Goal: Task Accomplishment & Management: Use online tool/utility

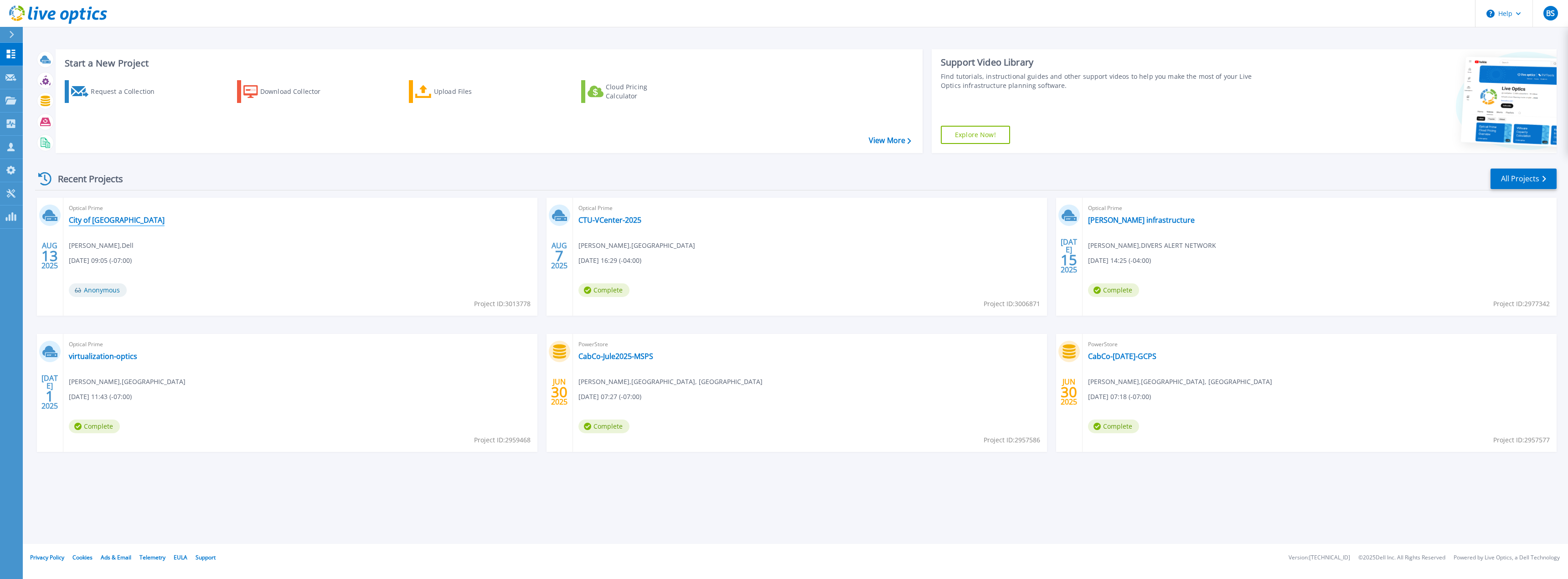
click at [94, 217] on link "City of [GEOGRAPHIC_DATA]" at bounding box center [116, 220] width 96 height 9
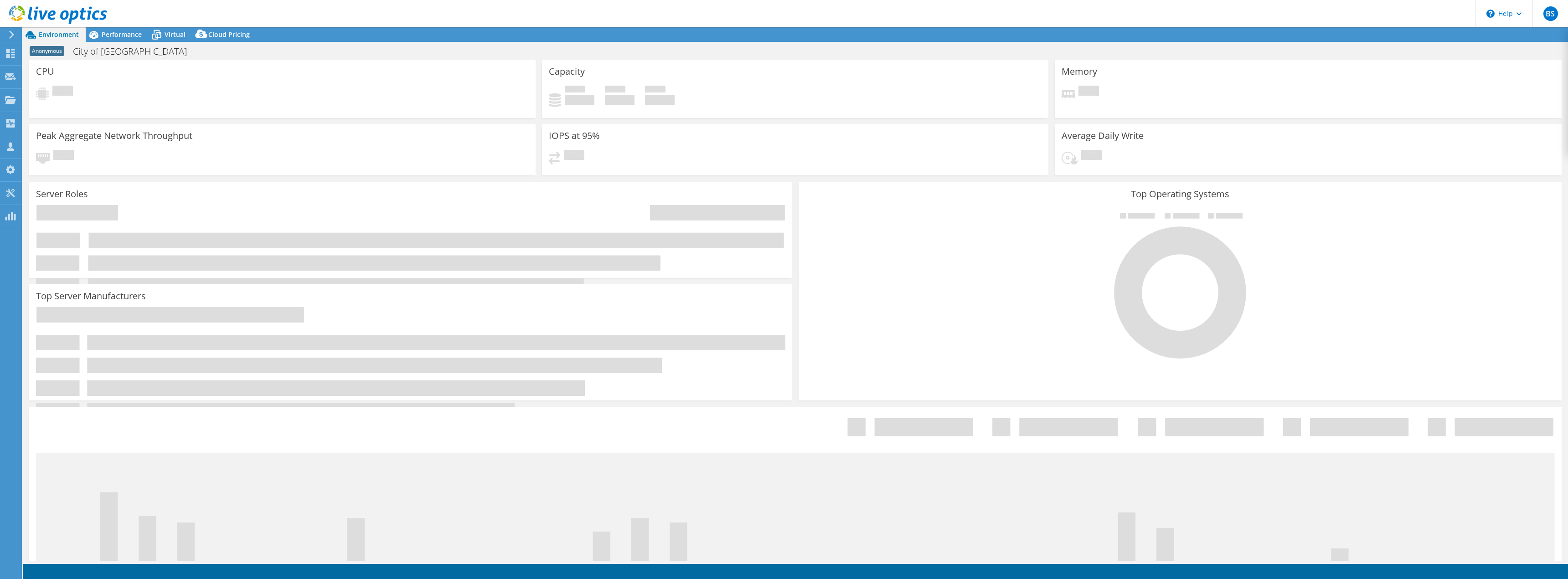
select select "USD"
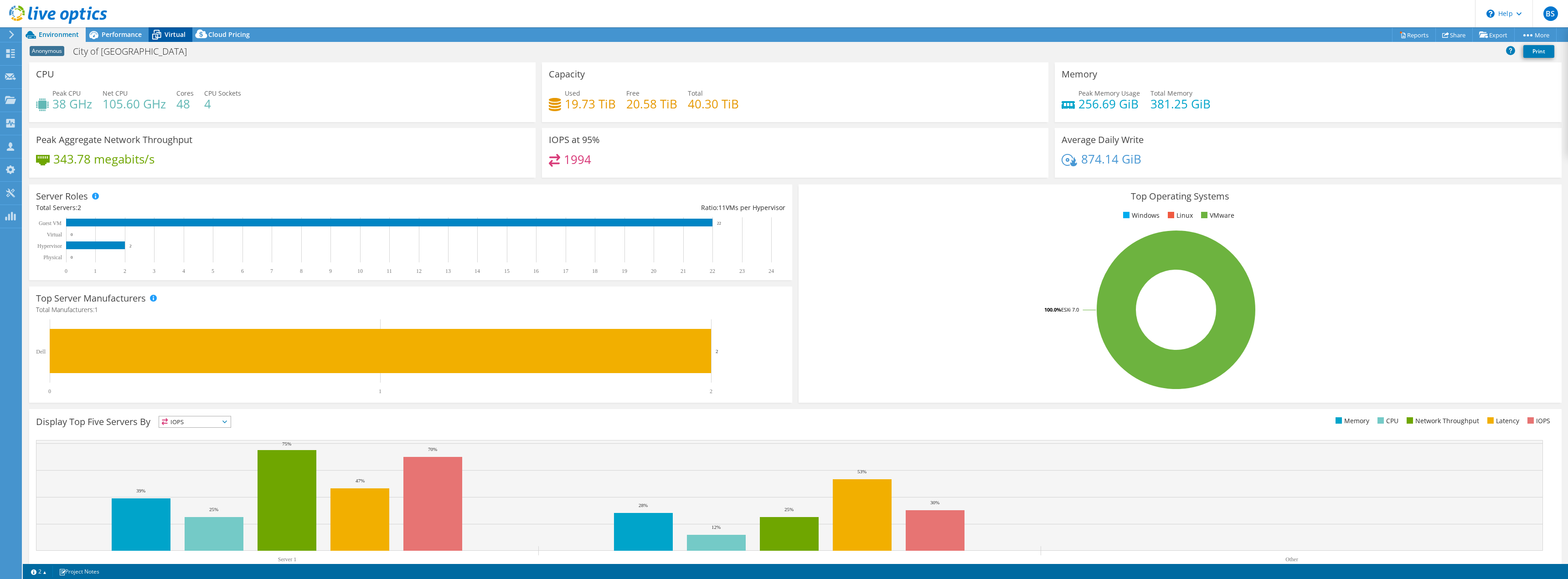
click at [181, 32] on span "Virtual" at bounding box center [175, 34] width 21 height 9
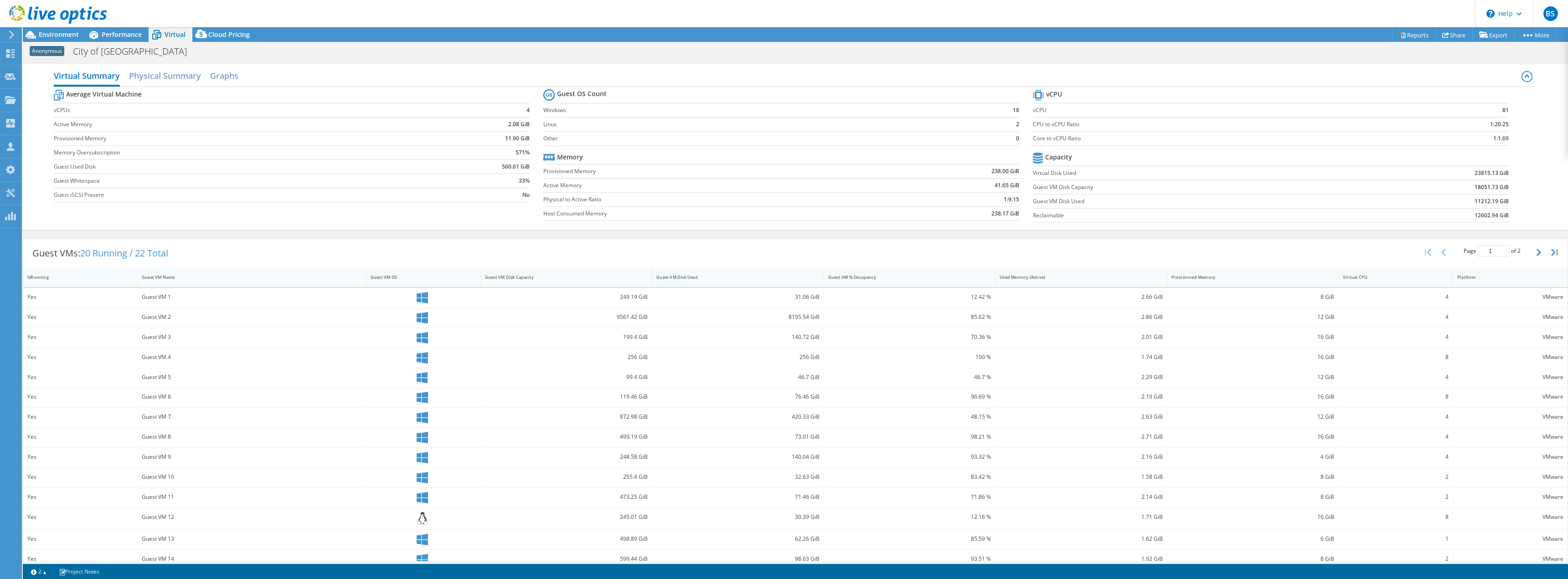
click at [698, 275] on div "Guest VM Disk Used" at bounding box center [732, 277] width 152 height 6
click at [122, 35] on span "Performance" at bounding box center [122, 34] width 40 height 9
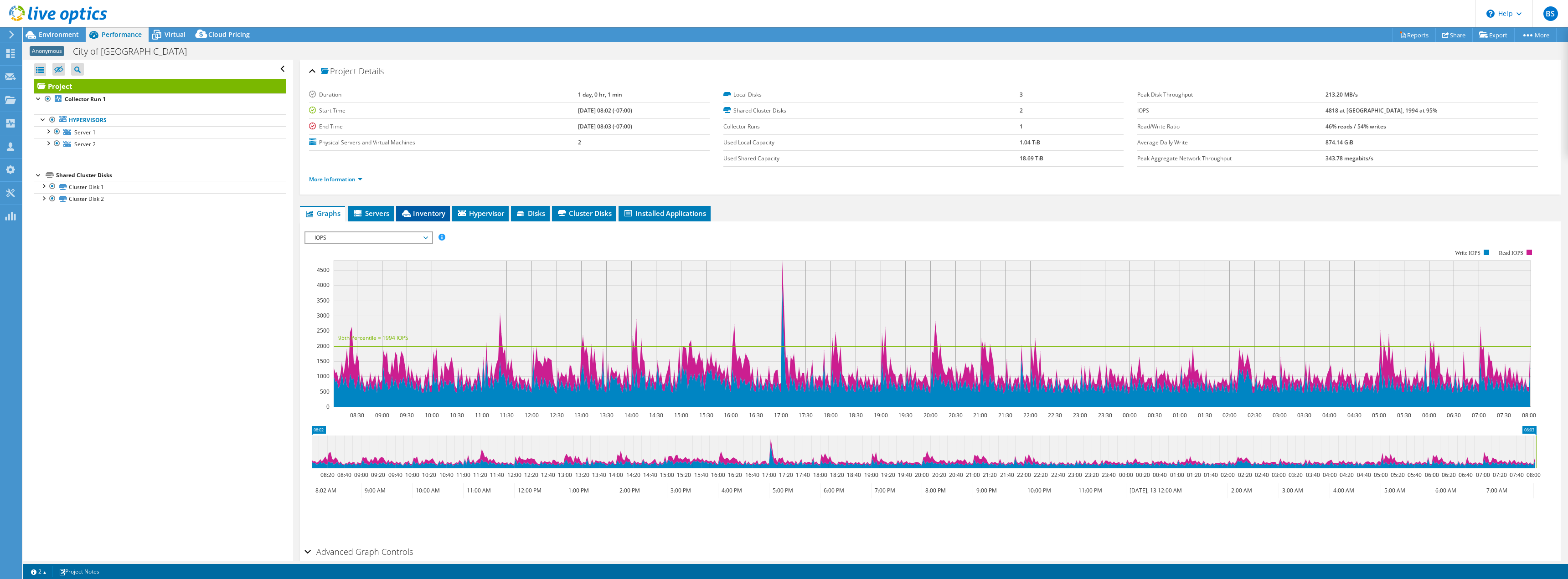
click at [425, 211] on span "Inventory" at bounding box center [422, 213] width 44 height 9
